Goal: Find specific page/section: Find specific page/section

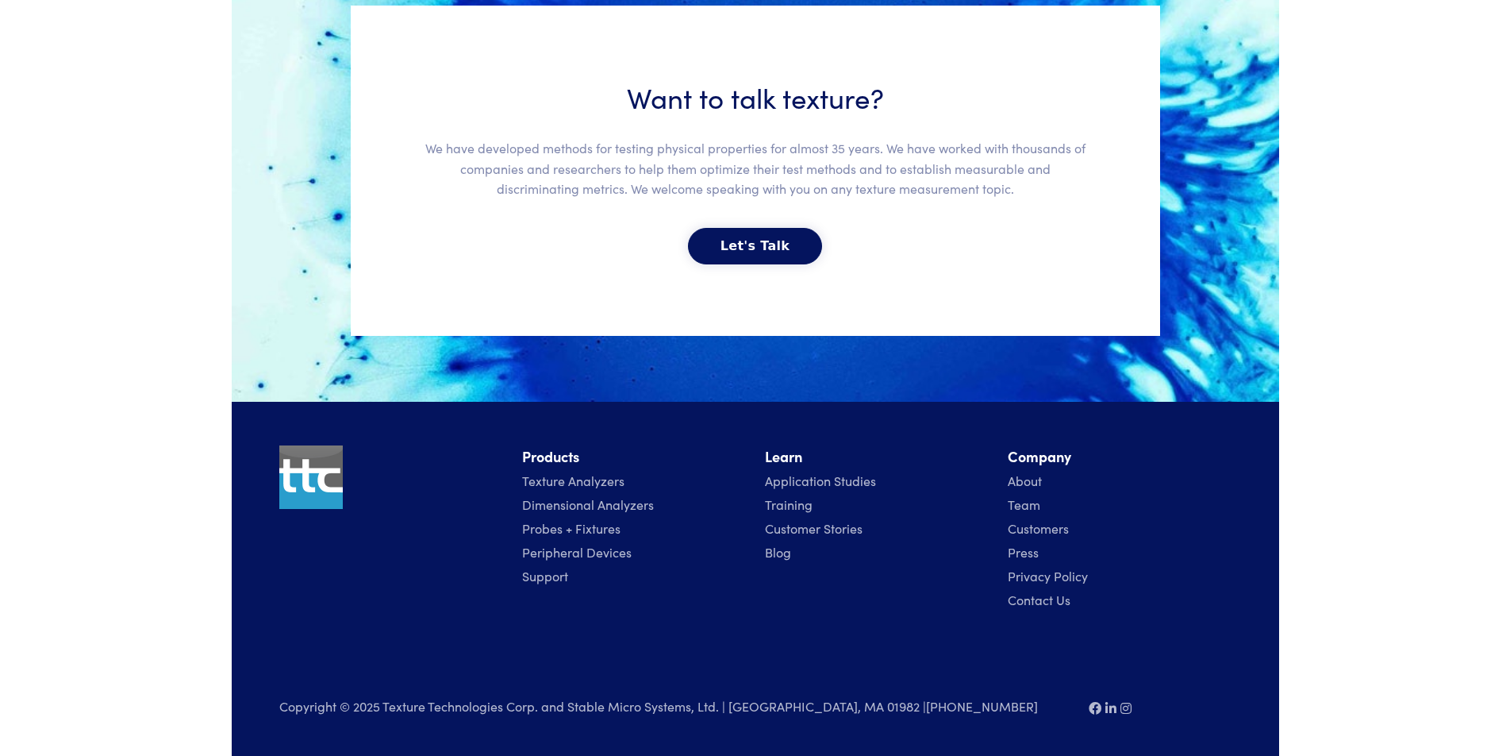
scroll to position [13095, 0]
click at [0, 0] on h6 "Add documents to request" at bounding box center [0, 0] width 0 height 0
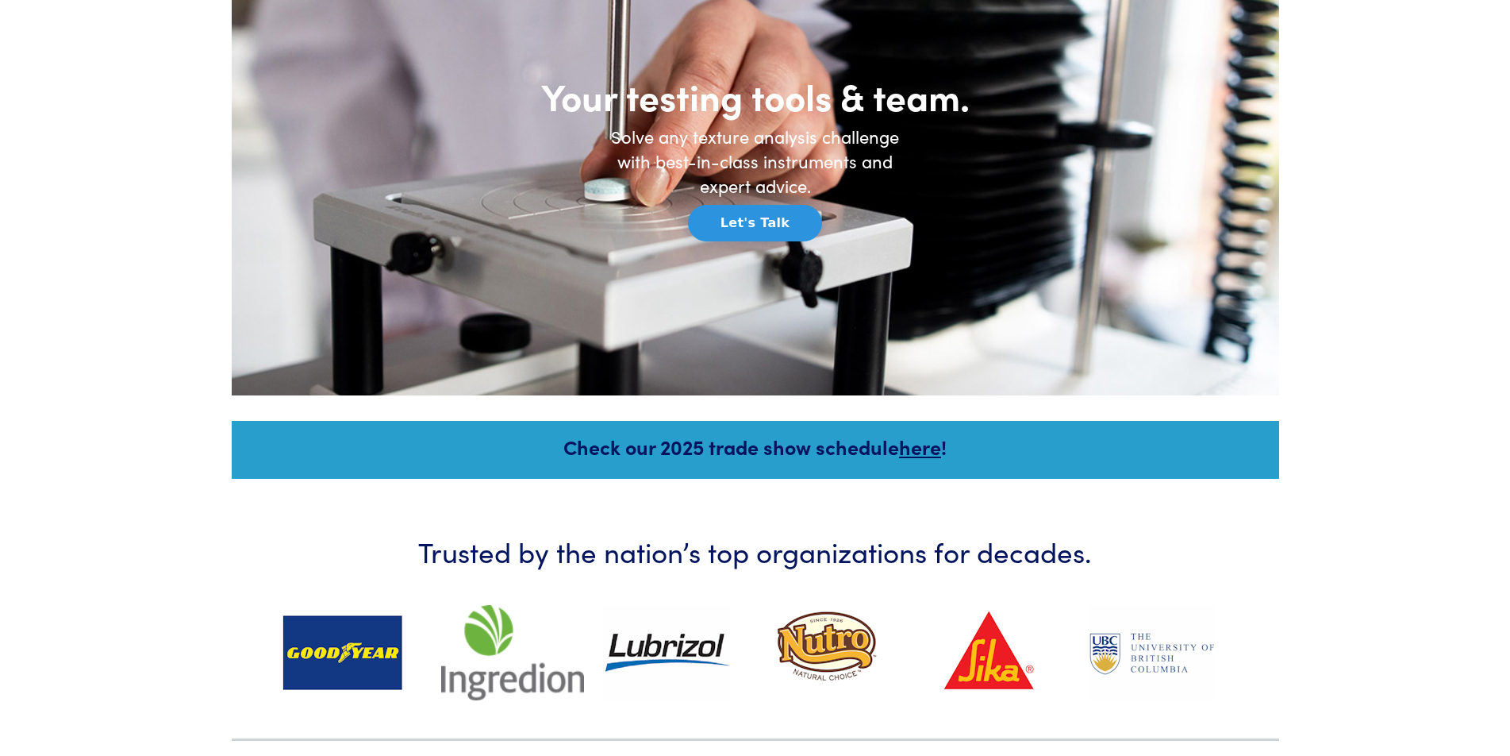
scroll to position [0, 0]
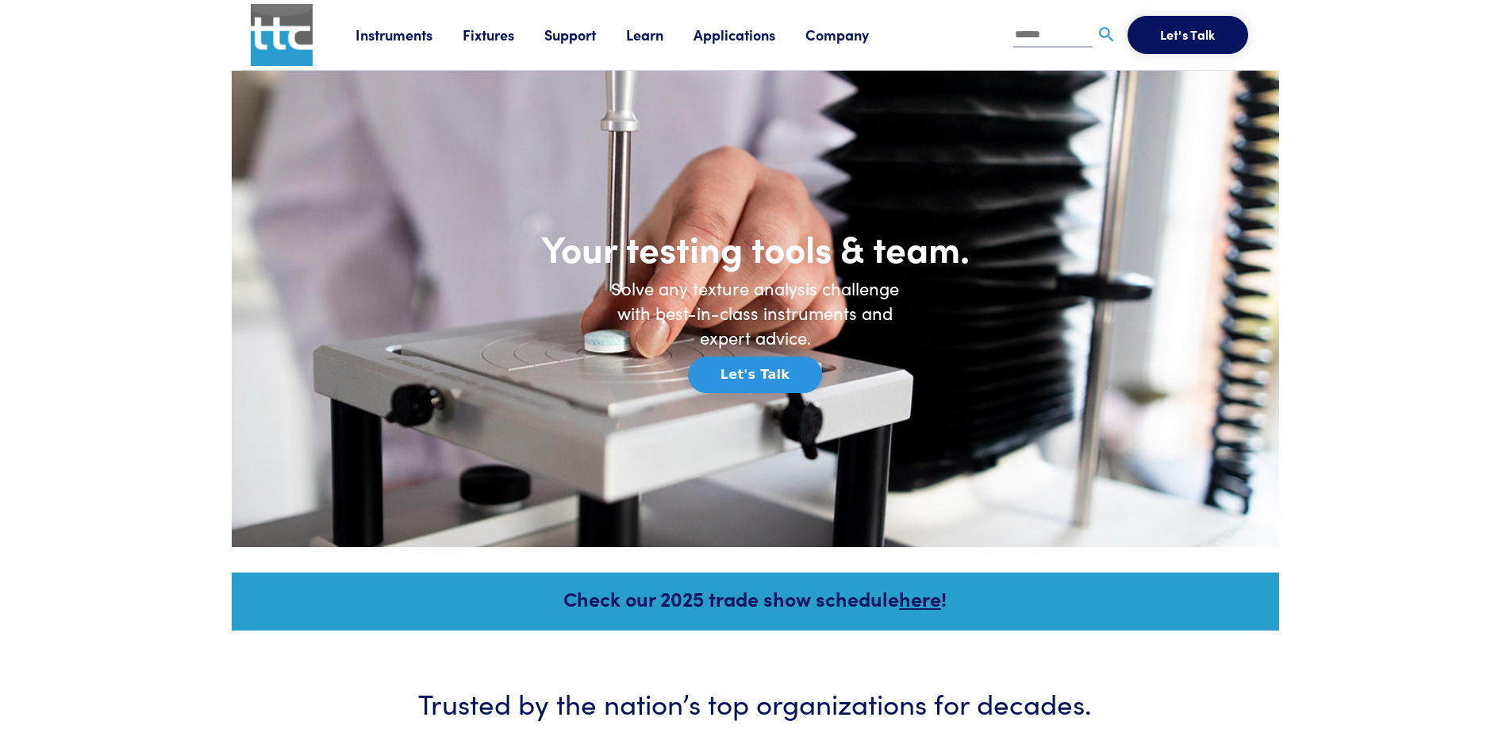
click at [0, 0] on button "Toggle navigation" at bounding box center [0, 0] width 0 height 0
click at [0, 0] on img "Toggle navigation" at bounding box center [0, 0] width 0 height 0
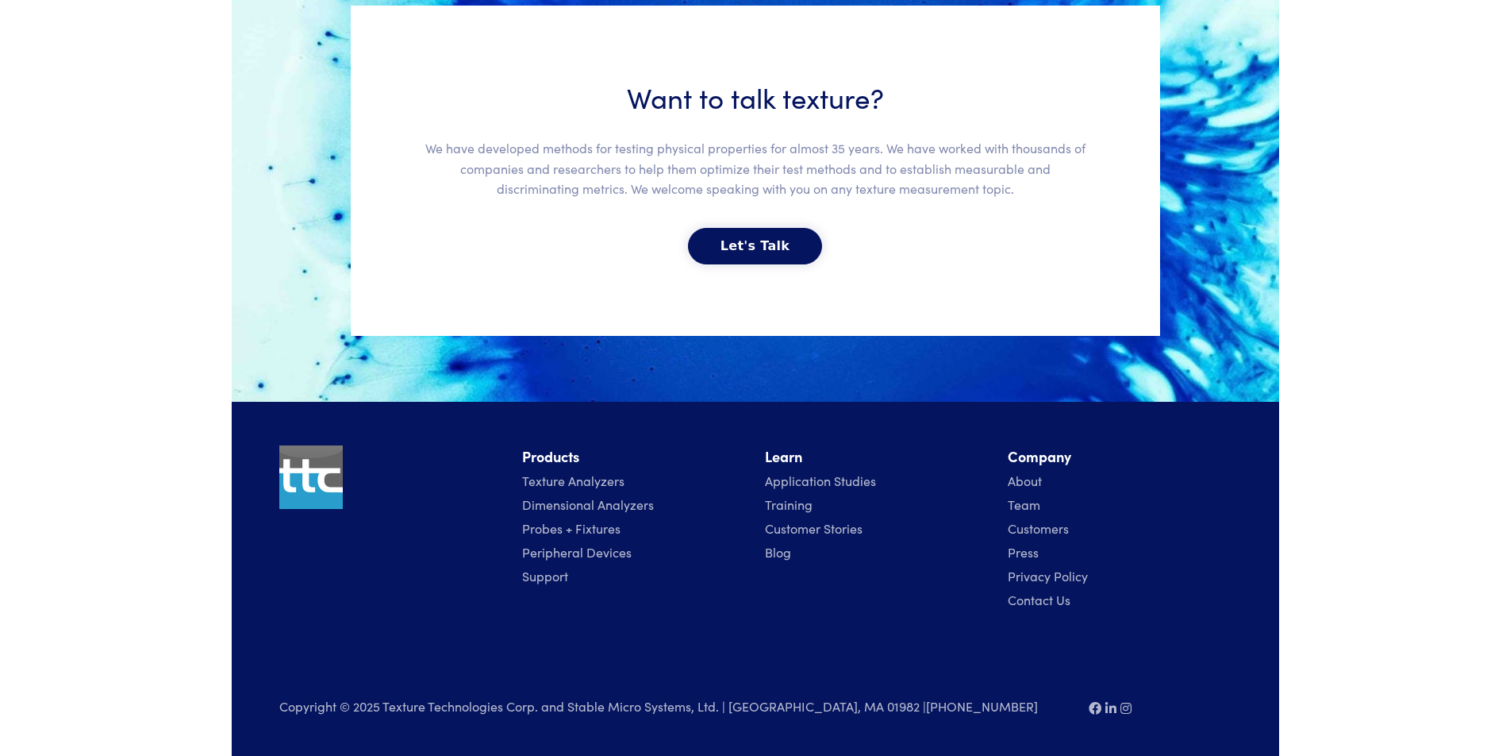
scroll to position [12514, 0]
click at [0, 0] on fieldset "**********" at bounding box center [0, 0] width 0 height 0
click at [0, 0] on span "General Contact" at bounding box center [0, 0] width 0 height 0
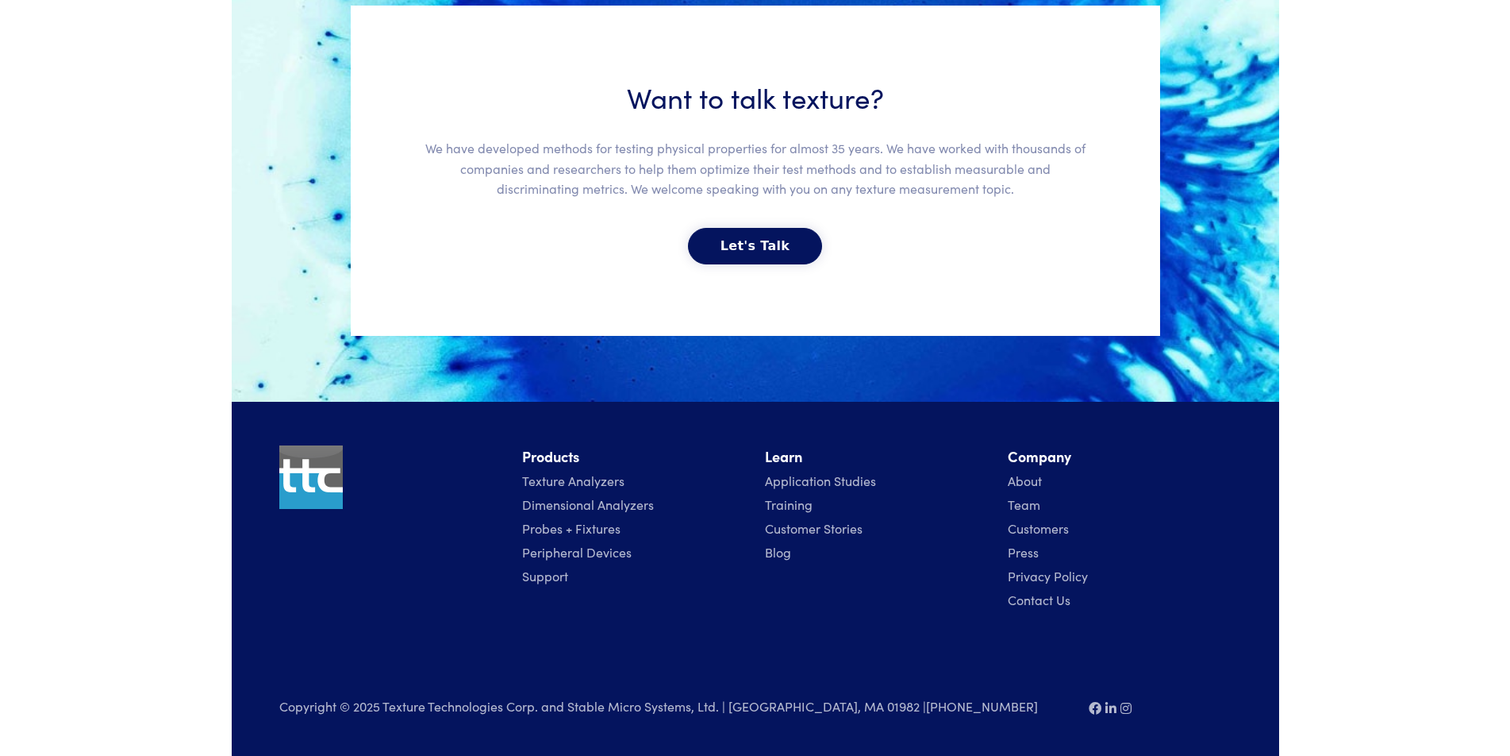
click at [0, 0] on span "General Contact" at bounding box center [0, 0] width 0 height 0
click at [1008, 537] on link "Customers" at bounding box center [1038, 527] width 61 height 17
